Goal: Transaction & Acquisition: Purchase product/service

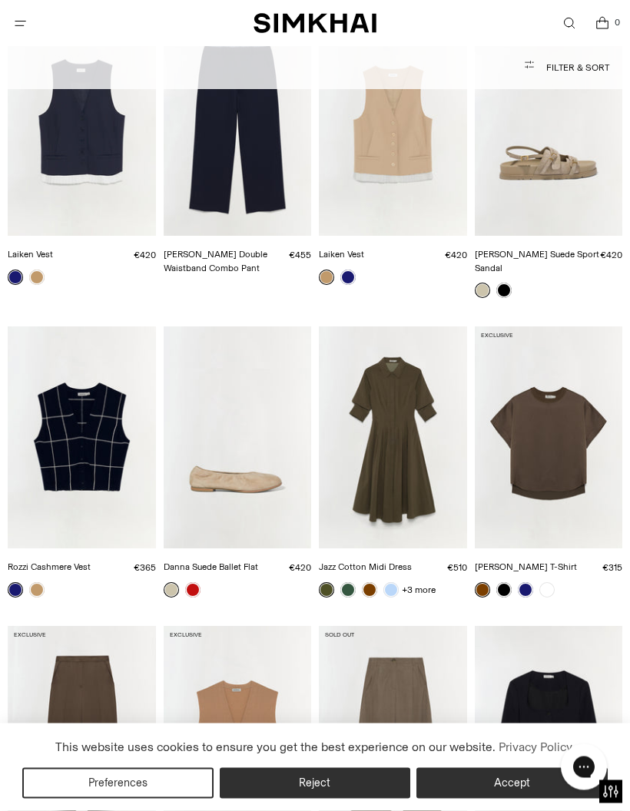
scroll to position [5619, 0]
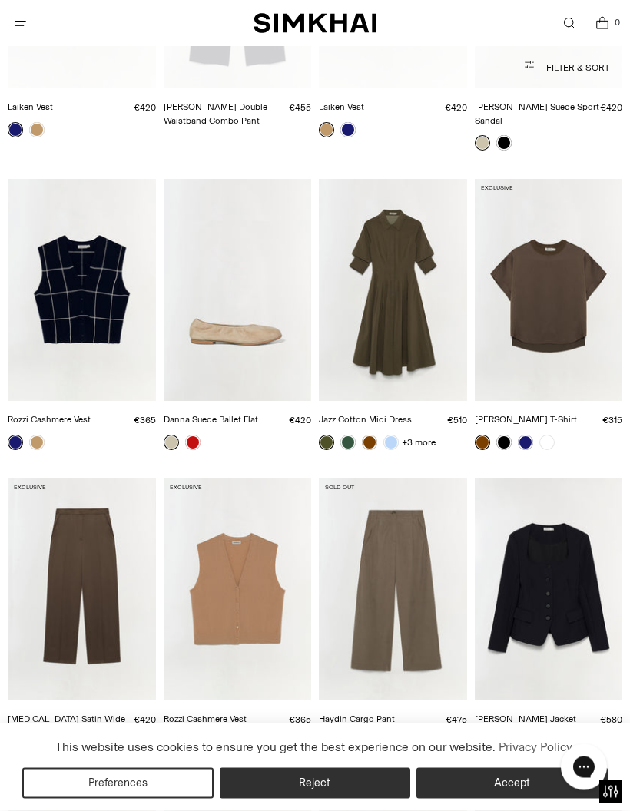
click at [75, 234] on img "Rozzi Cashmere Vest" at bounding box center [82, 291] width 148 height 222
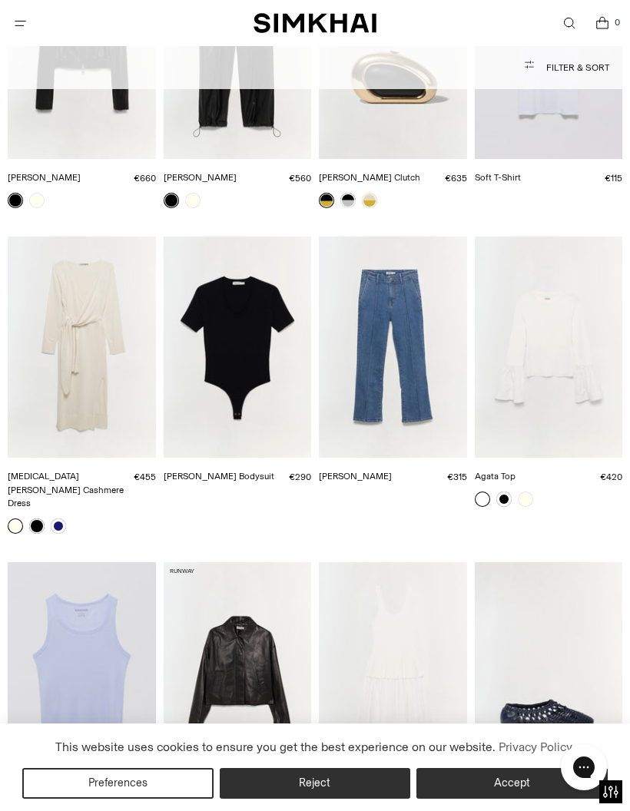
scroll to position [12091, 0]
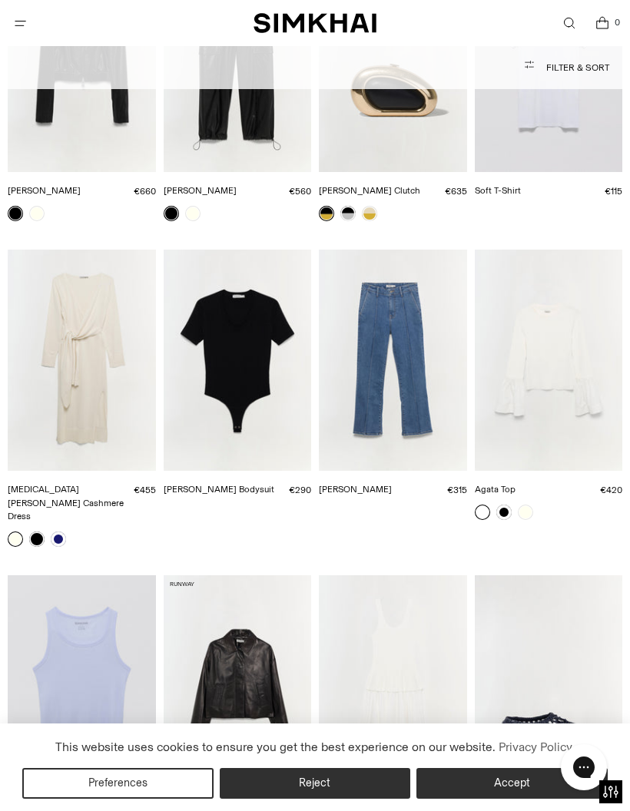
click at [79, 250] on img "Skyla Cotton Cashmere Dress" at bounding box center [82, 361] width 148 height 222
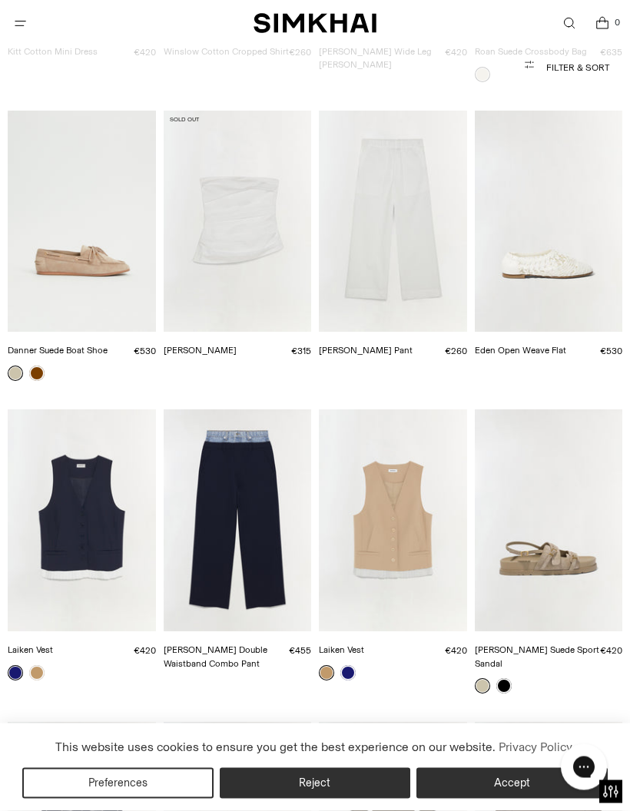
scroll to position [5200, 0]
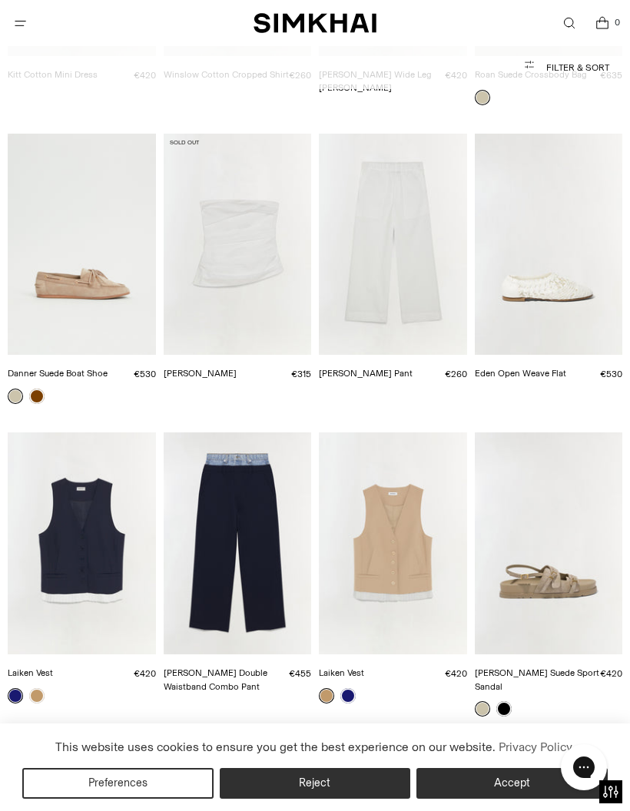
click at [58, 511] on img "Laiken Vest" at bounding box center [82, 544] width 148 height 222
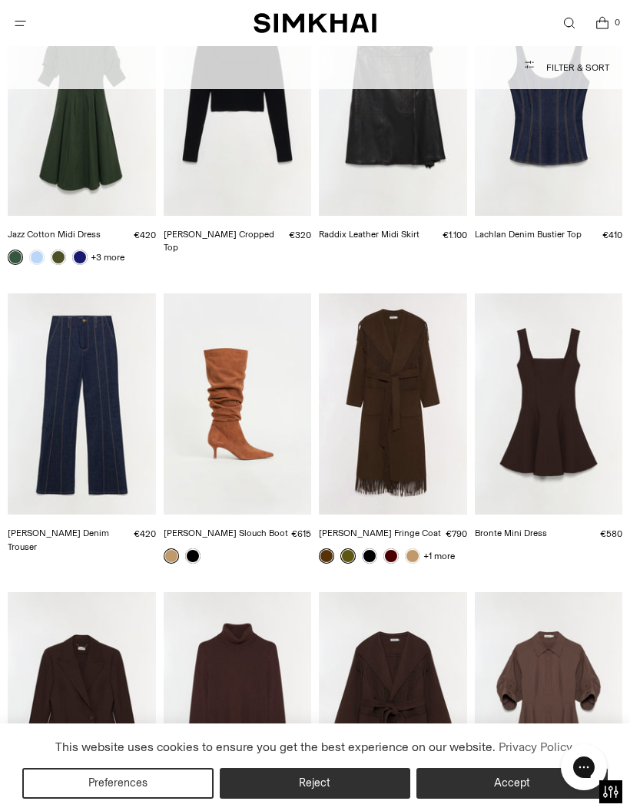
scroll to position [2304, 0]
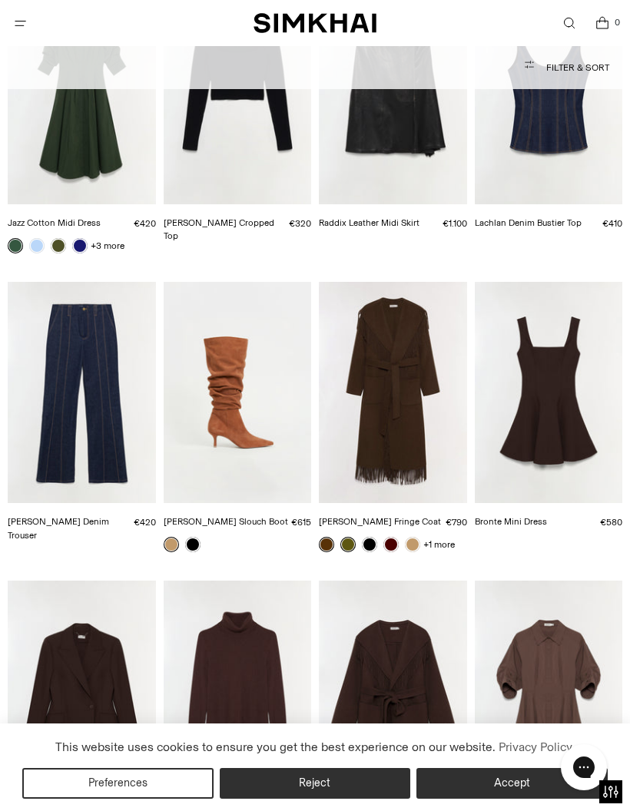
click at [57, 334] on img "Ansel Denim Trouser" at bounding box center [82, 393] width 148 height 222
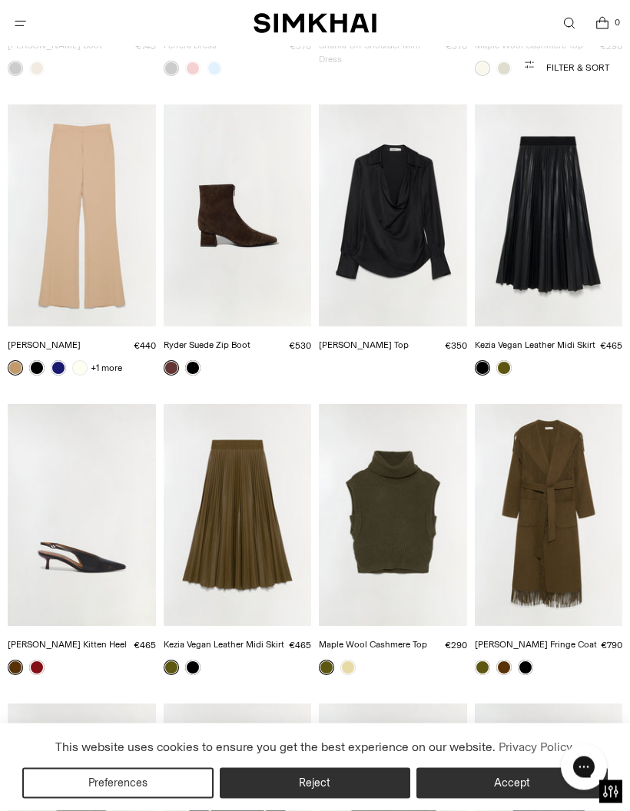
scroll to position [1582, 0]
click at [74, 218] on img "Kenna Trouser" at bounding box center [82, 216] width 148 height 222
click at [85, 360] on link at bounding box center [79, 367] width 15 height 15
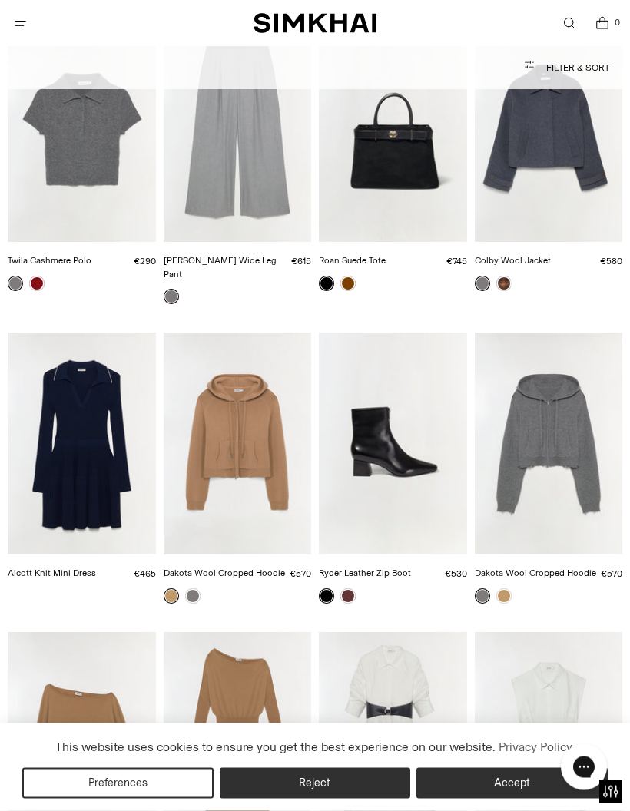
scroll to position [443, 0]
click at [233, 412] on img "Dakota Wool Cropped Hoodie" at bounding box center [238, 444] width 148 height 222
click at [538, 438] on img "Dakota Wool Cropped Hoodie" at bounding box center [549, 444] width 148 height 222
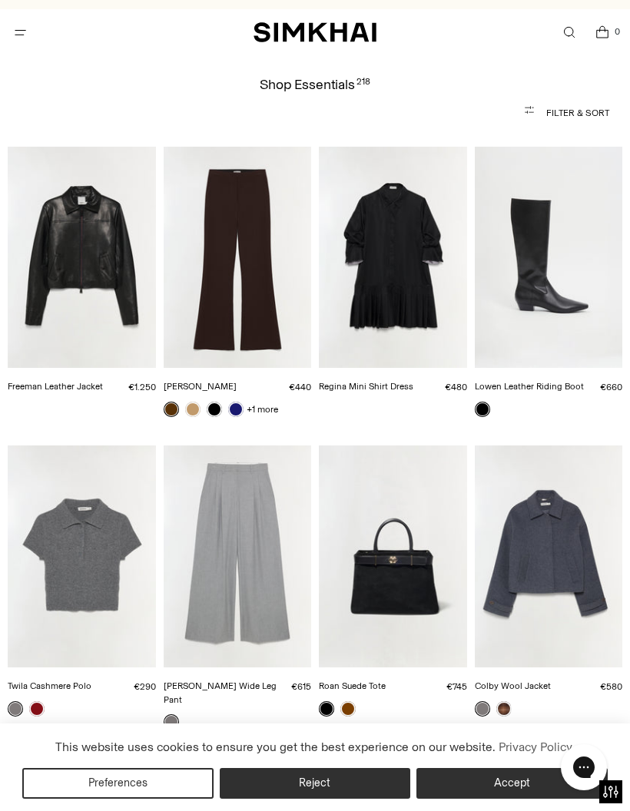
scroll to position [0, 0]
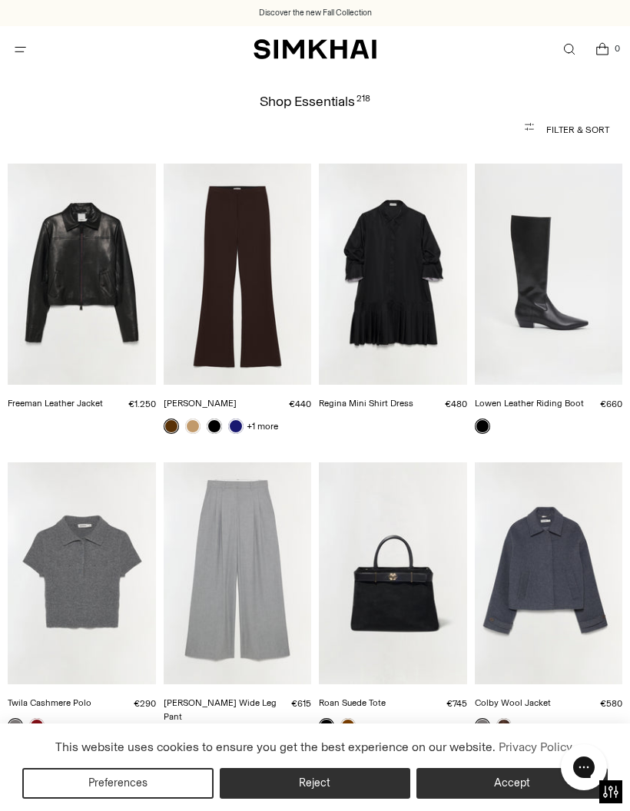
click at [239, 263] on img "Kenna Trouser" at bounding box center [238, 275] width 148 height 222
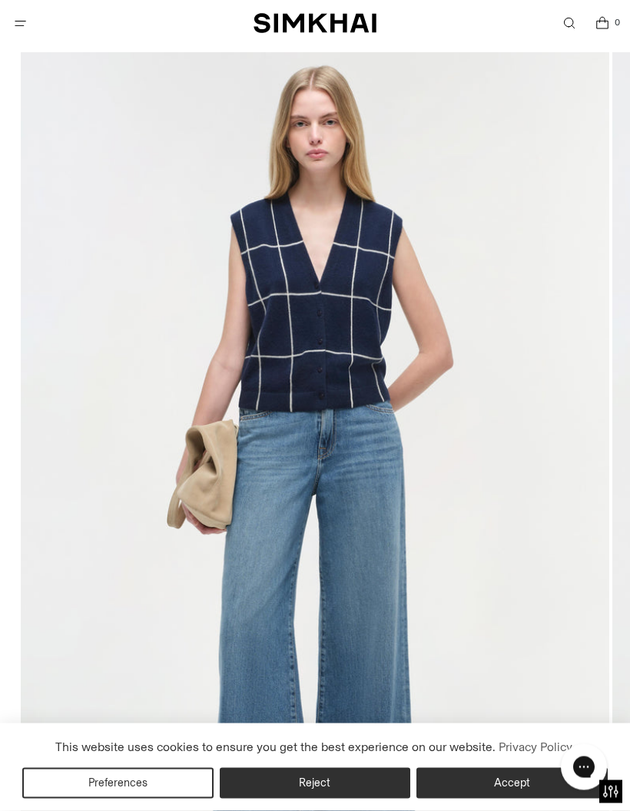
scroll to position [114, 0]
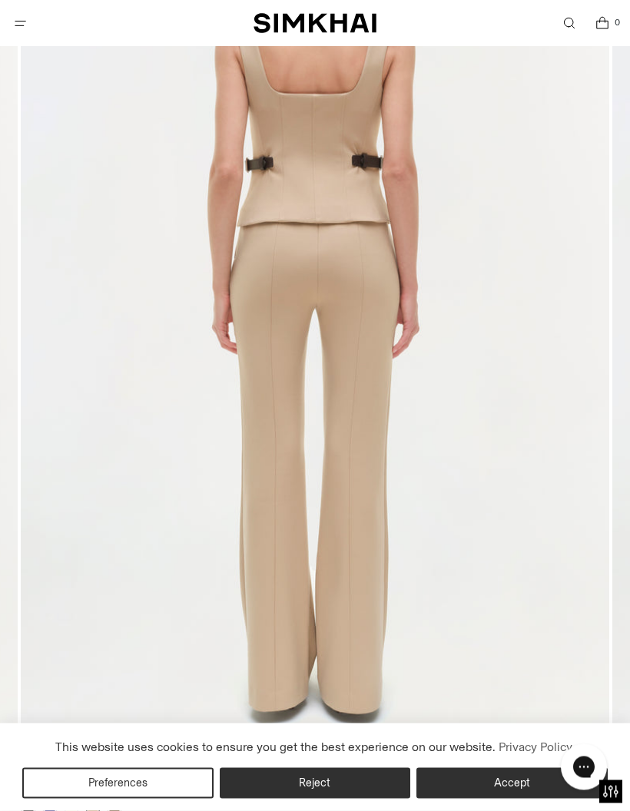
scroll to position [315, 0]
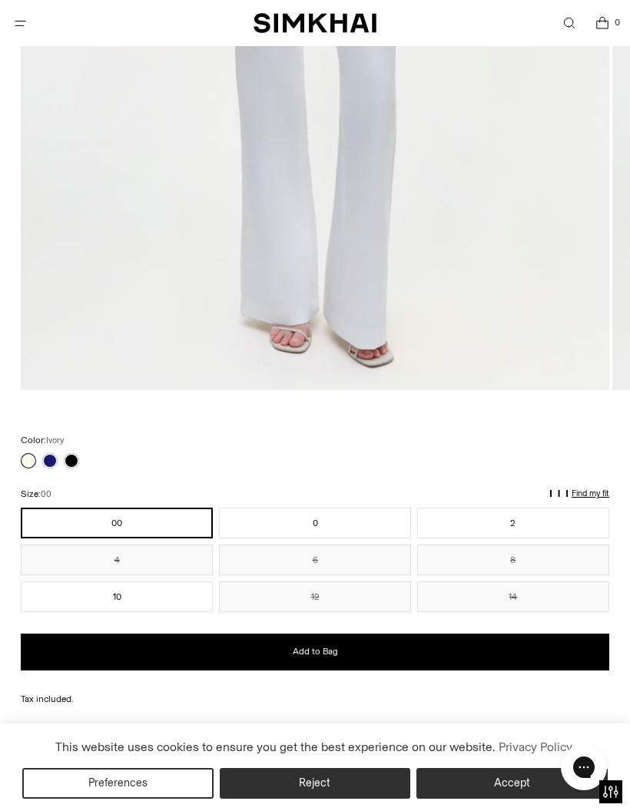
scroll to position [609, 0]
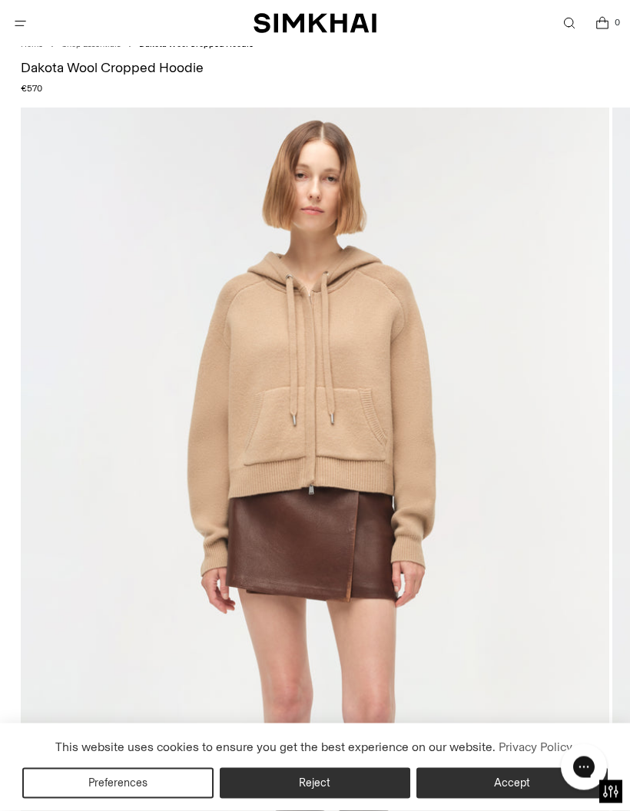
scroll to position [61, 0]
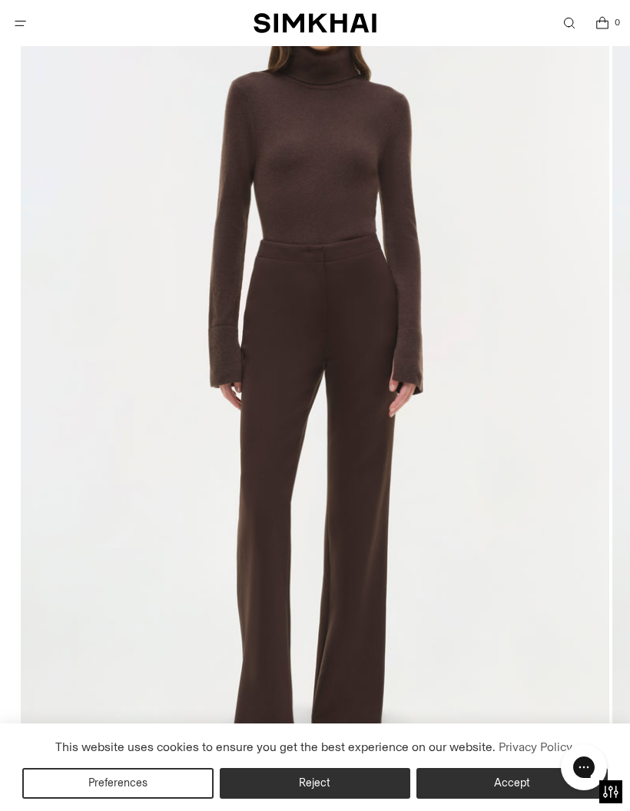
scroll to position [241, 0]
